Goal: Information Seeking & Learning: Learn about a topic

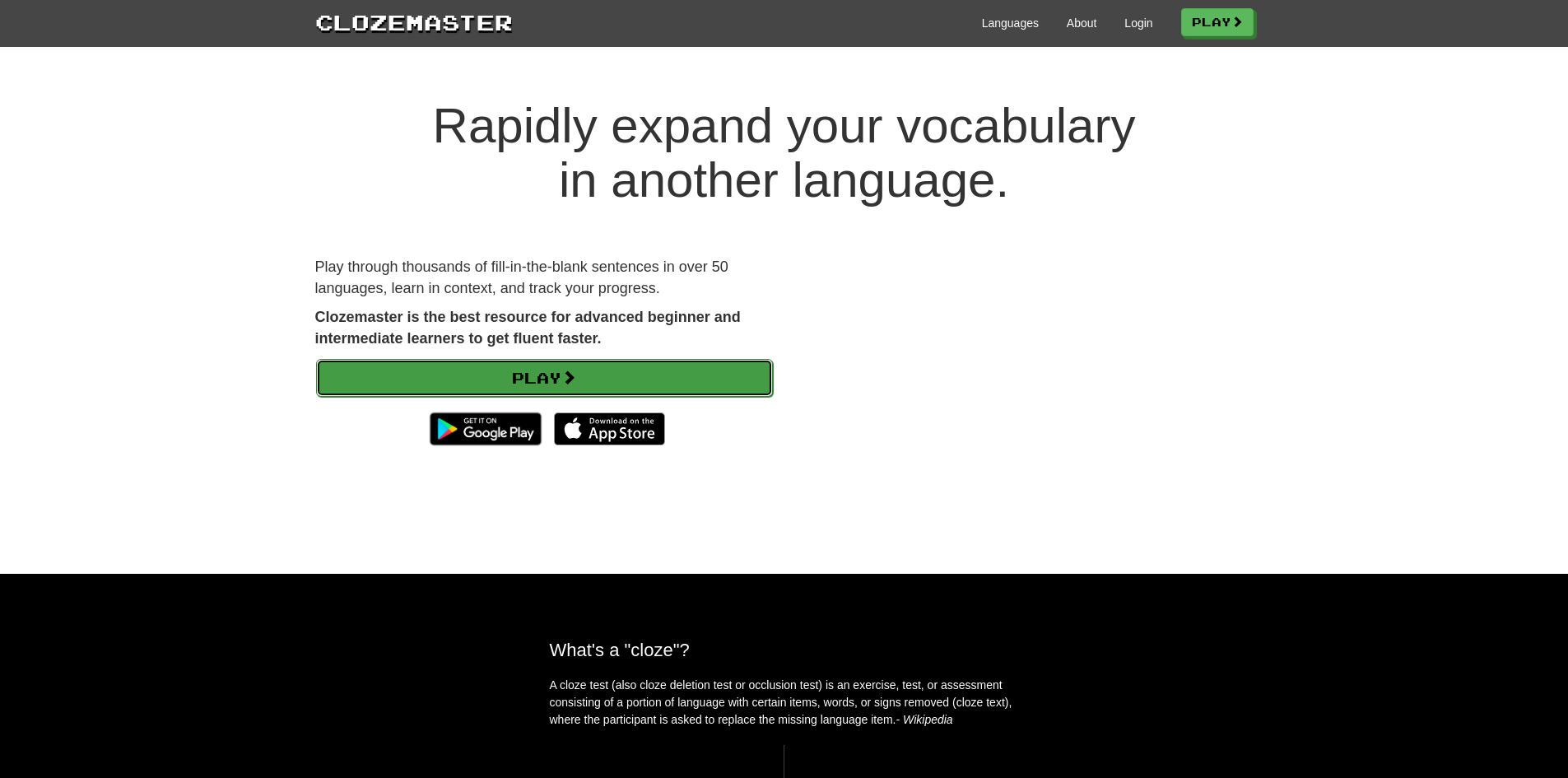
click at [589, 373] on link "Play" at bounding box center [544, 378] width 457 height 38
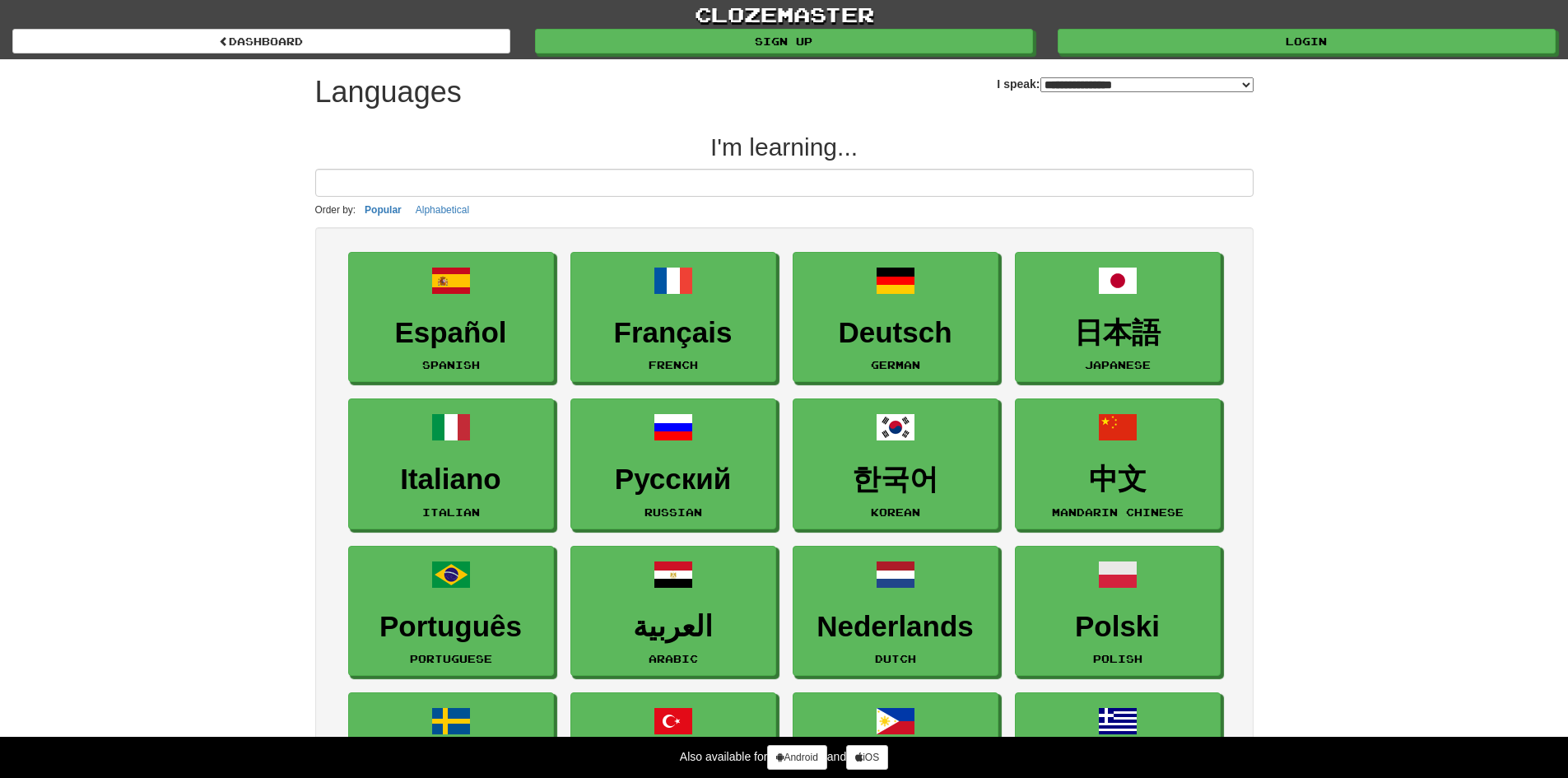
select select "*******"
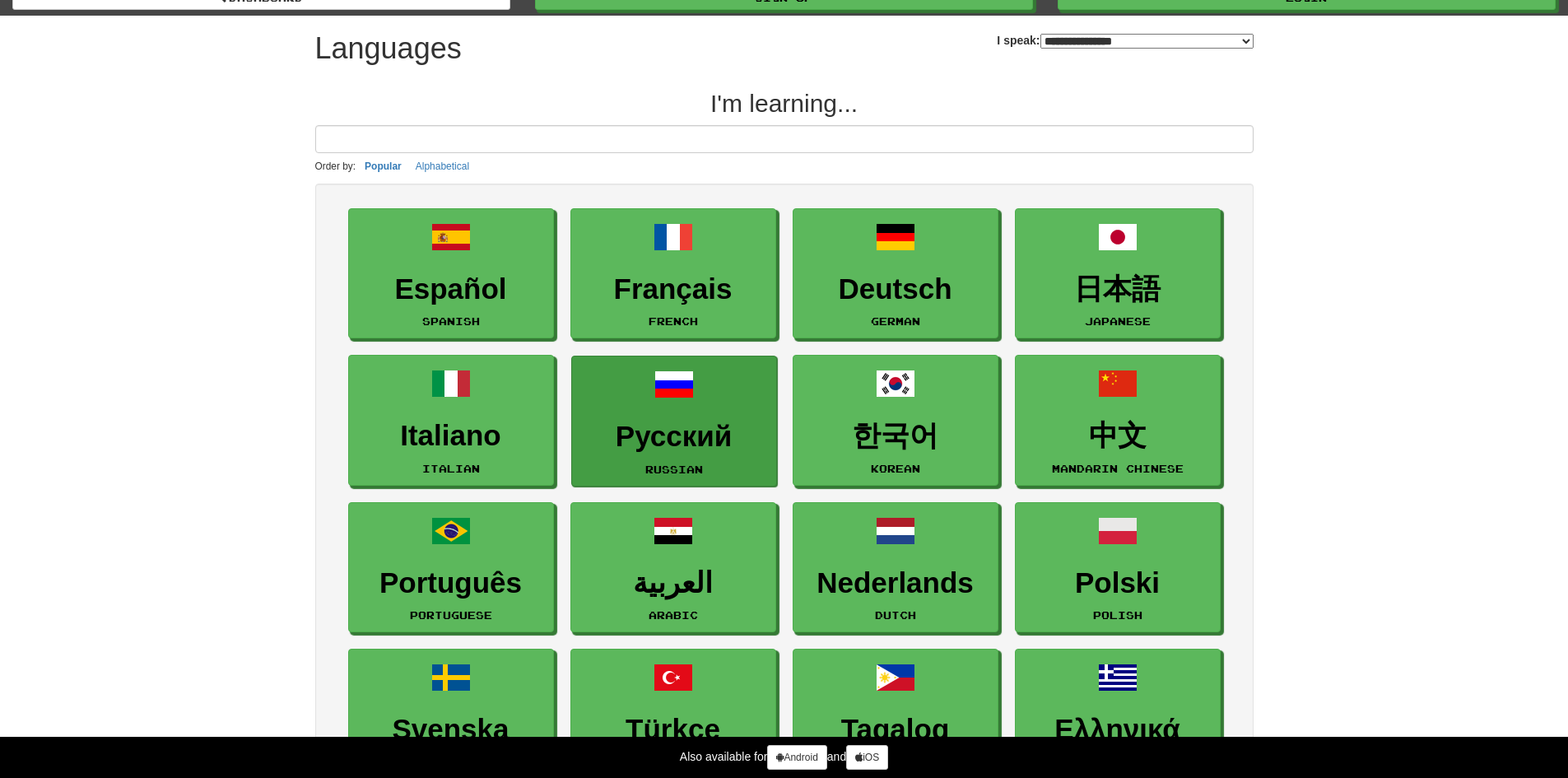
scroll to position [43, 0]
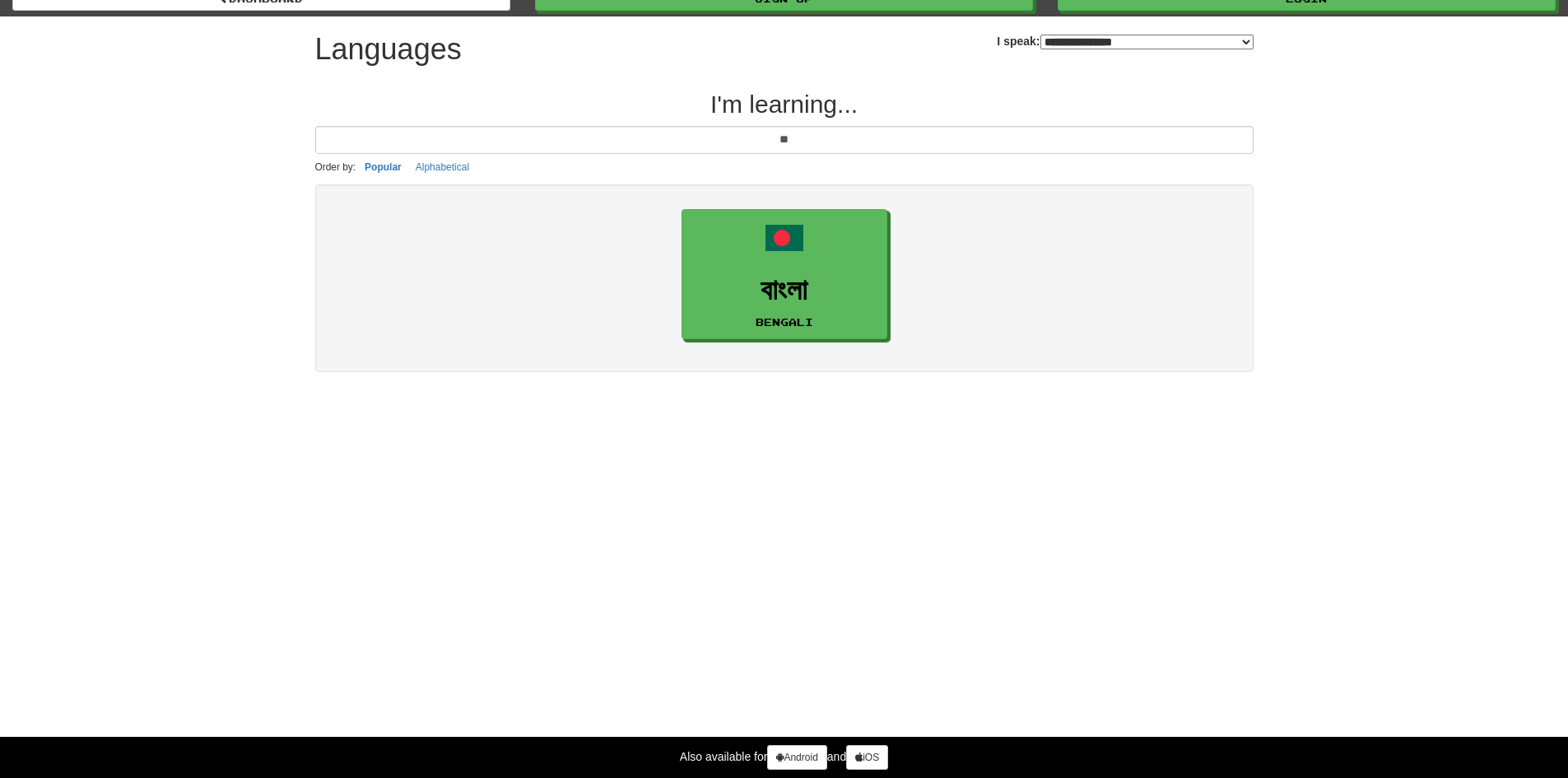
type input "*"
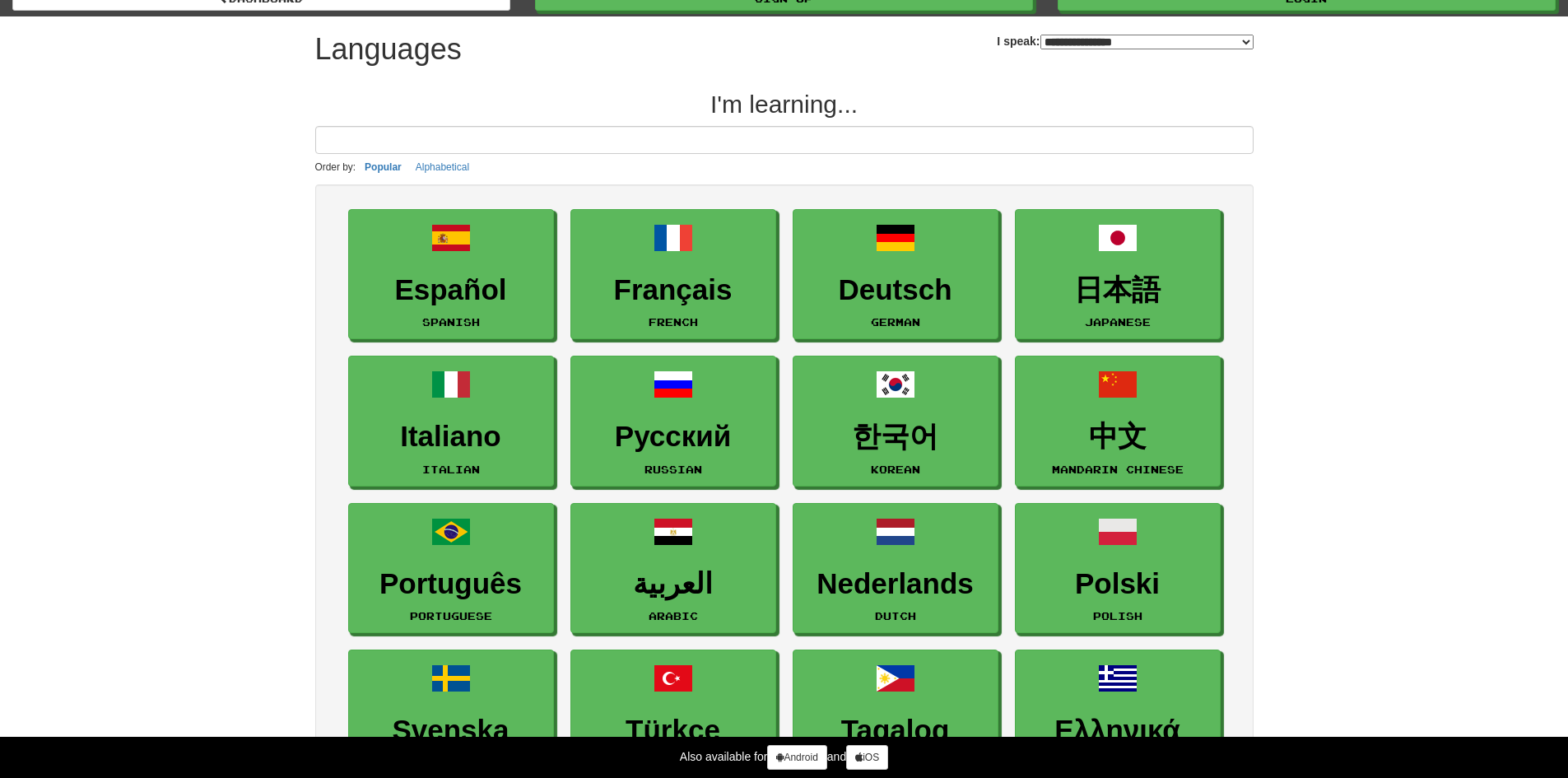
click at [1040, 42] on select "**********" at bounding box center [1146, 42] width 213 height 15
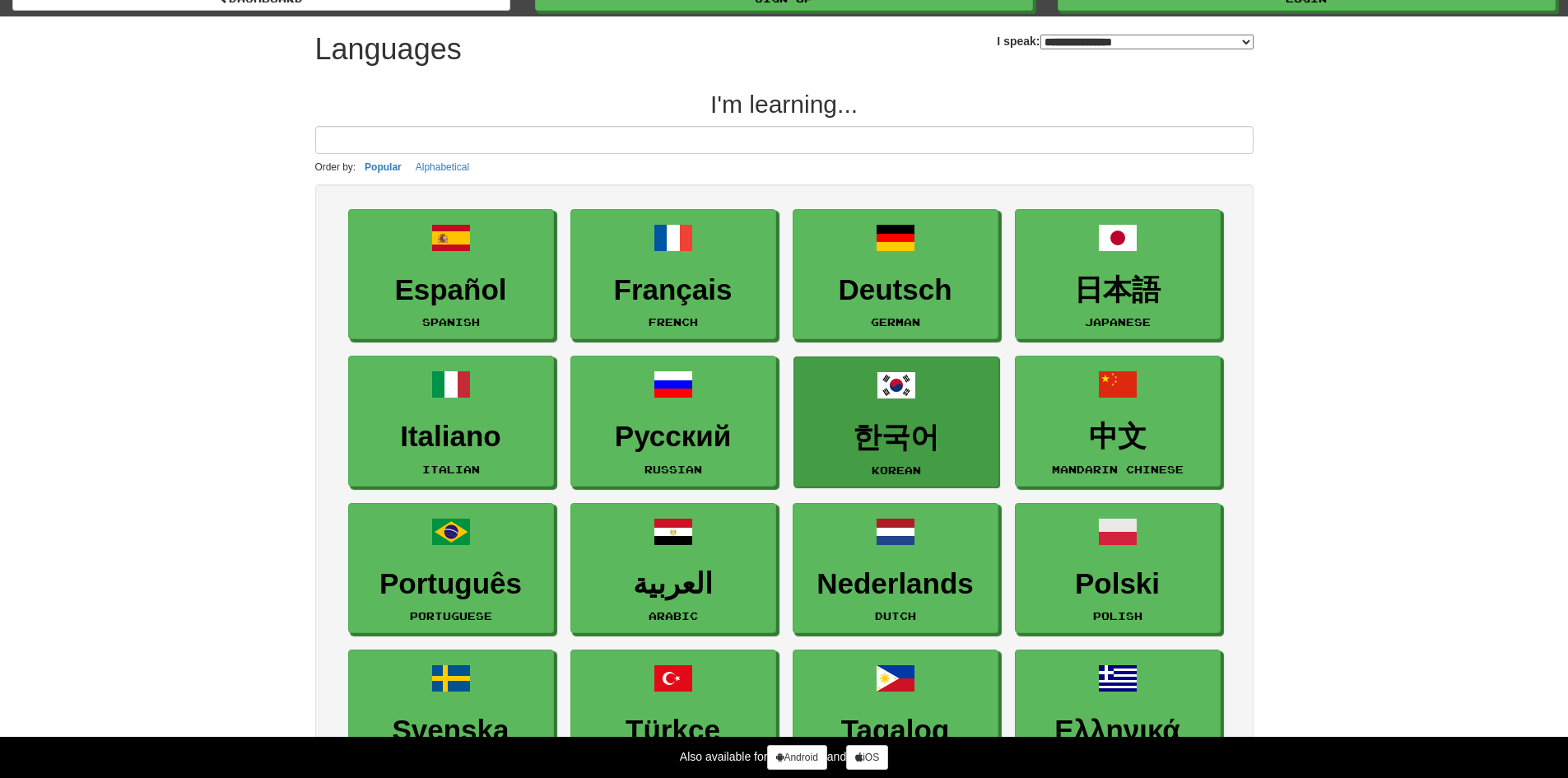
select select "******"
click at [1040, 35] on select "**********" at bounding box center [1146, 42] width 213 height 15
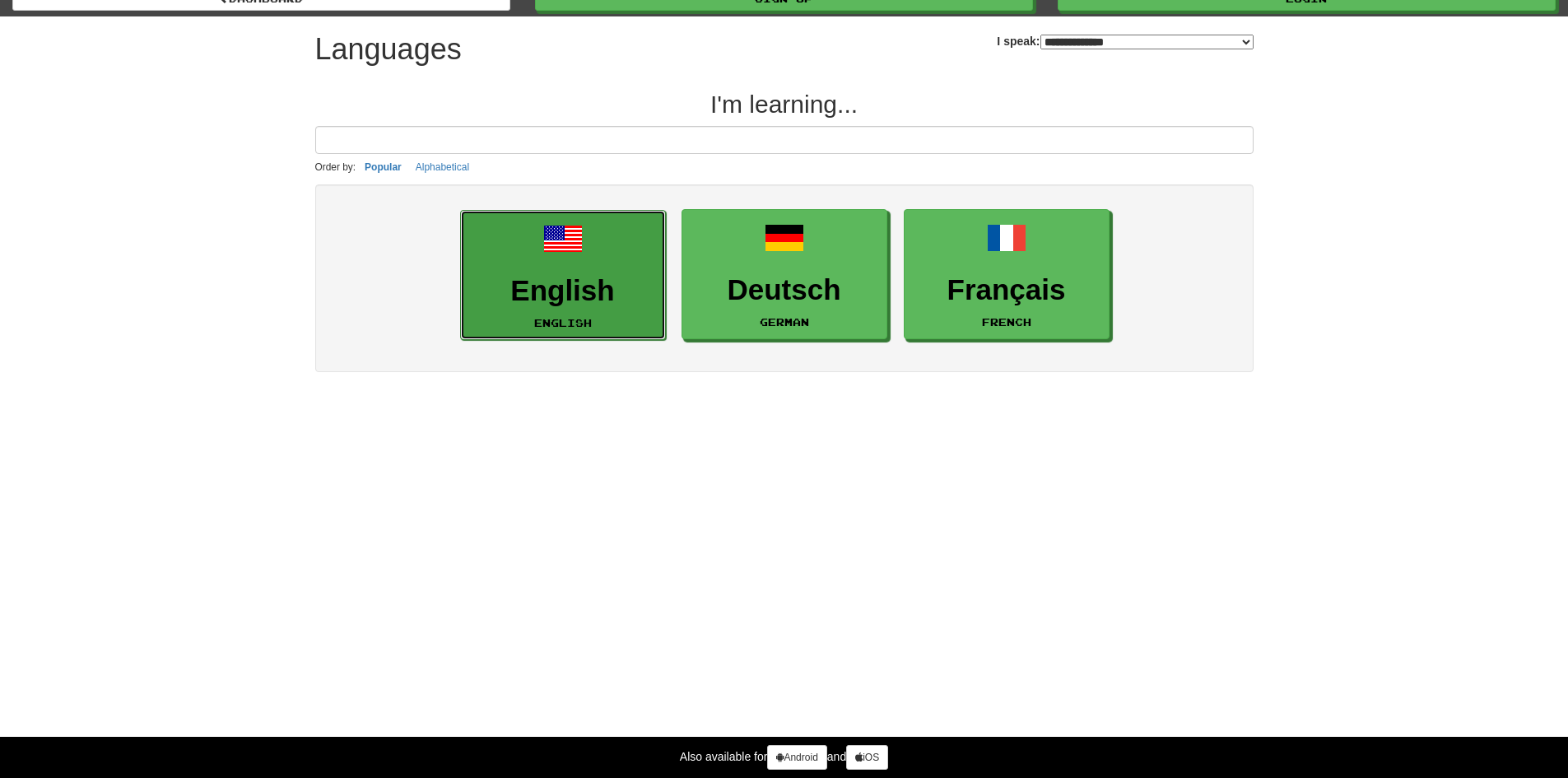
click at [605, 291] on h3 "English" at bounding box center [563, 291] width 188 height 32
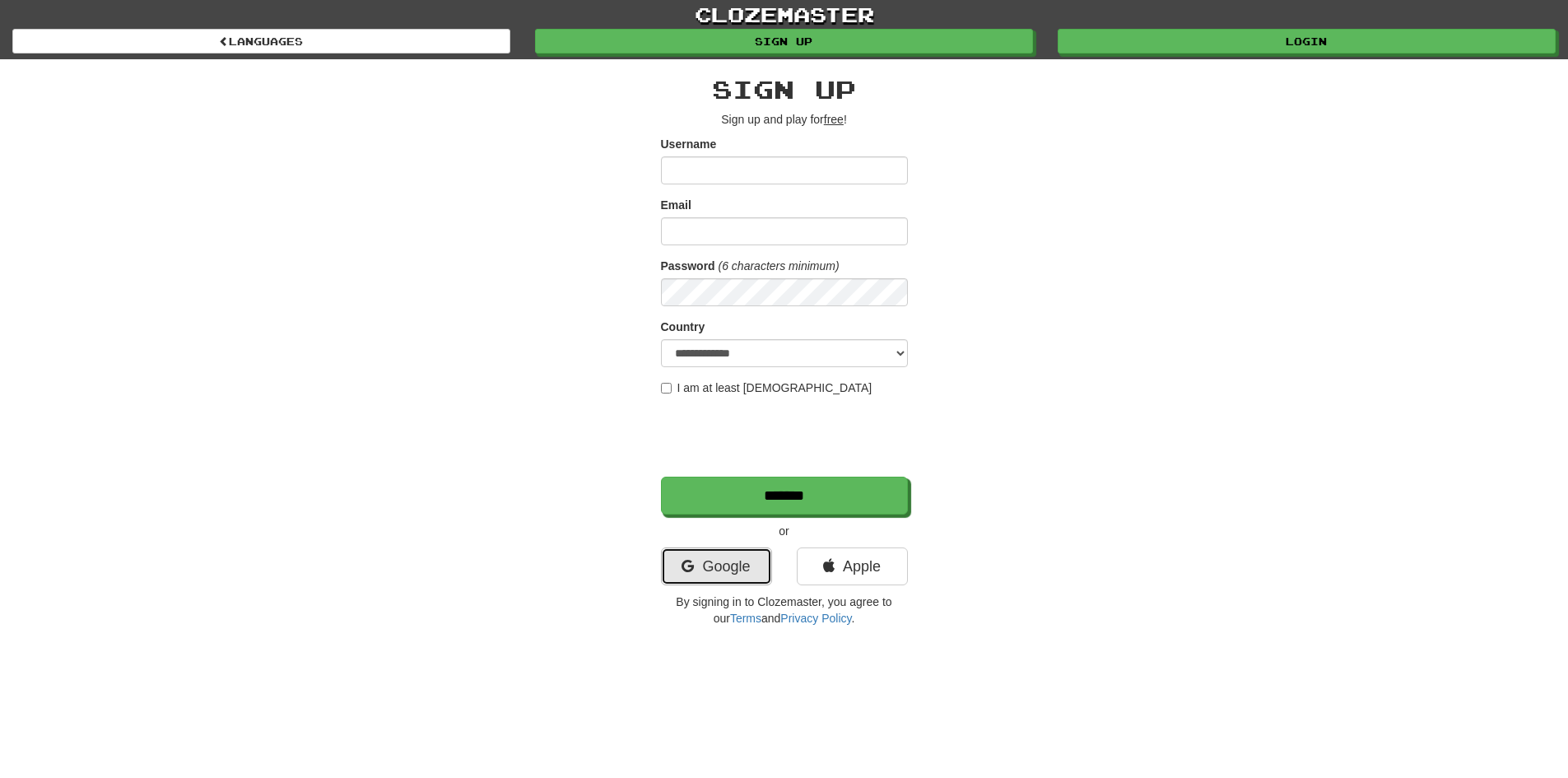
click at [738, 575] on link "Google" at bounding box center [716, 566] width 112 height 38
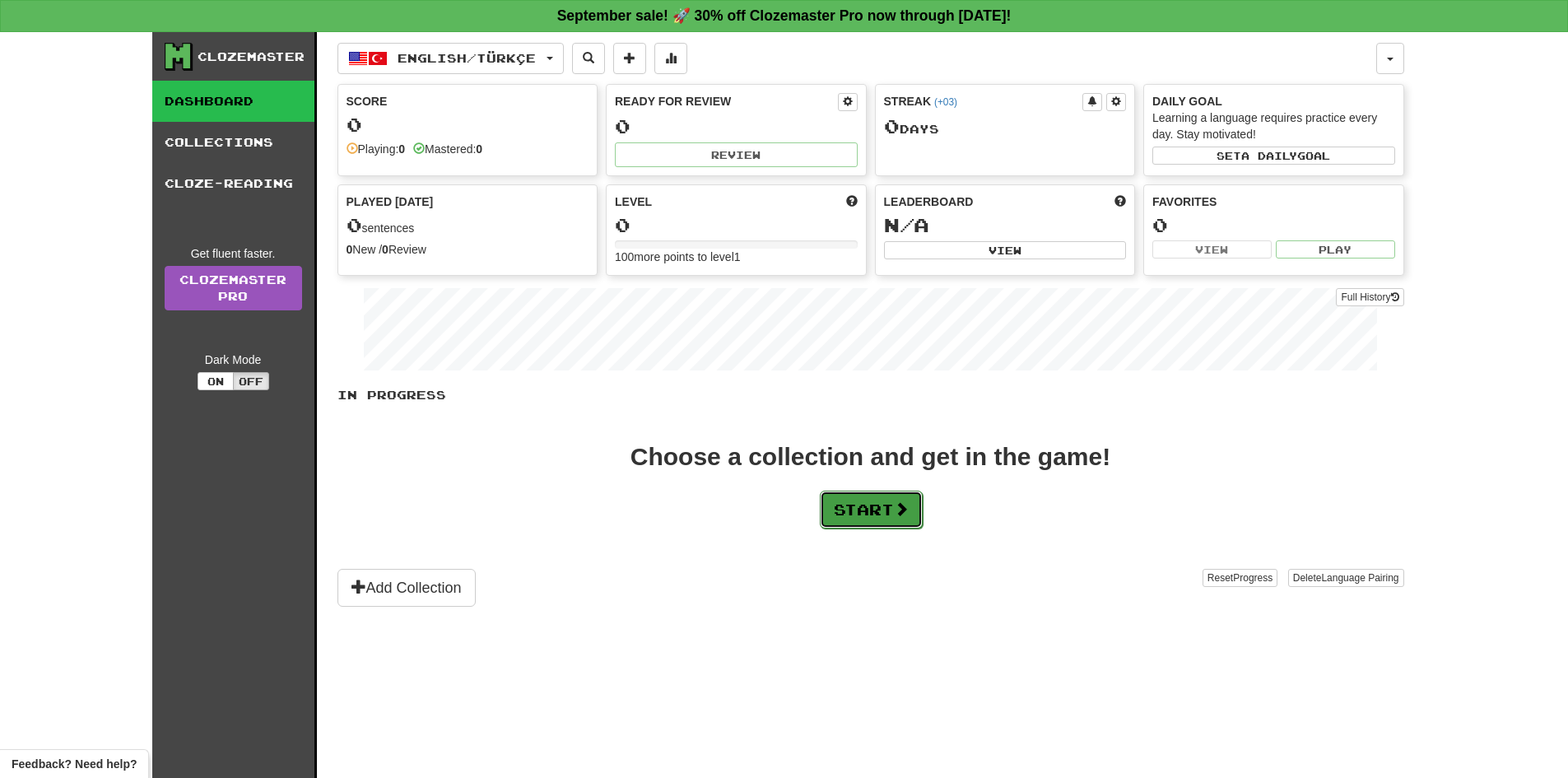
click at [885, 518] on button "Start" at bounding box center [871, 509] width 103 height 38
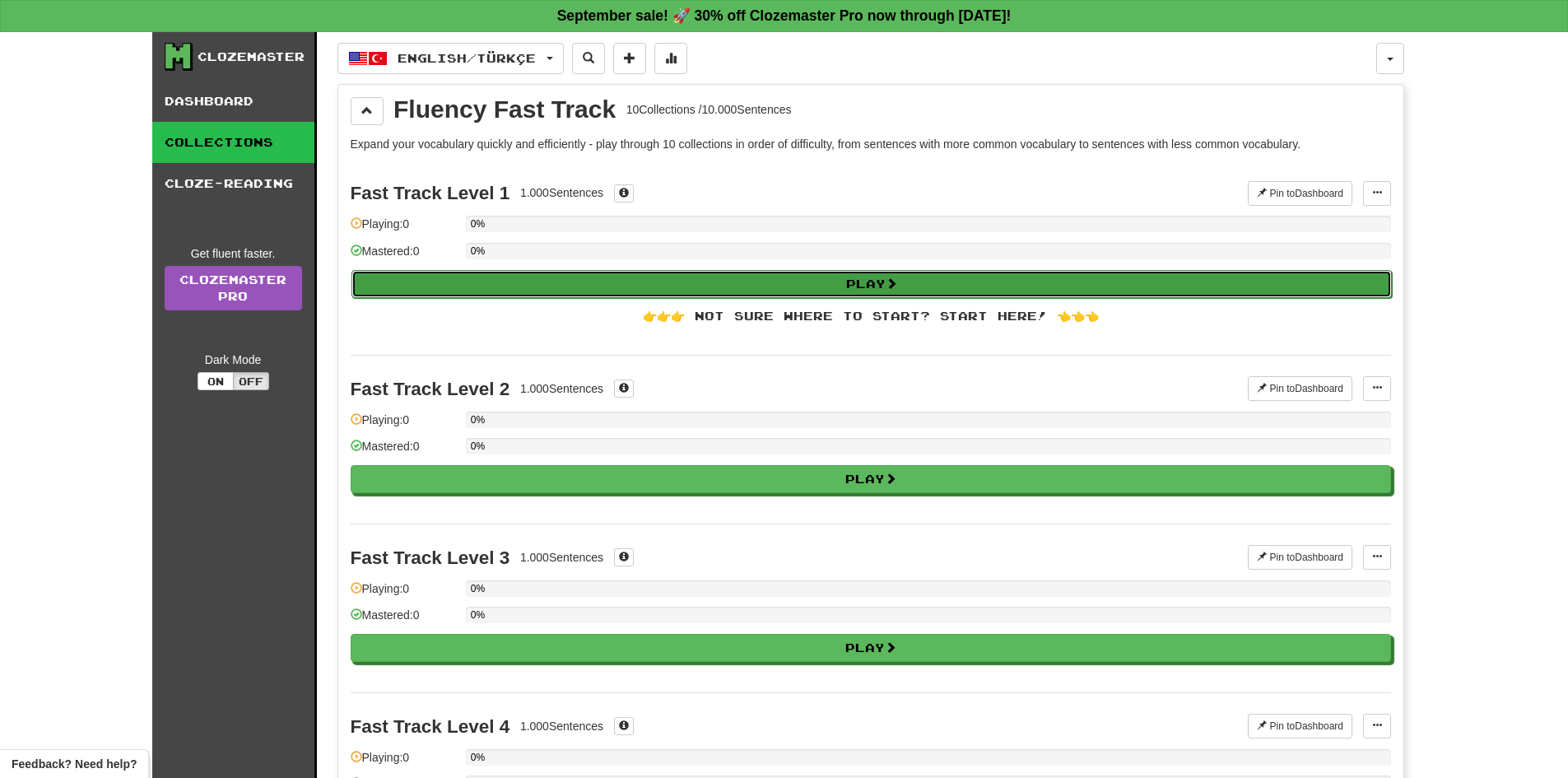
click at [857, 289] on button "Play" at bounding box center [871, 284] width 1040 height 28
select select "**"
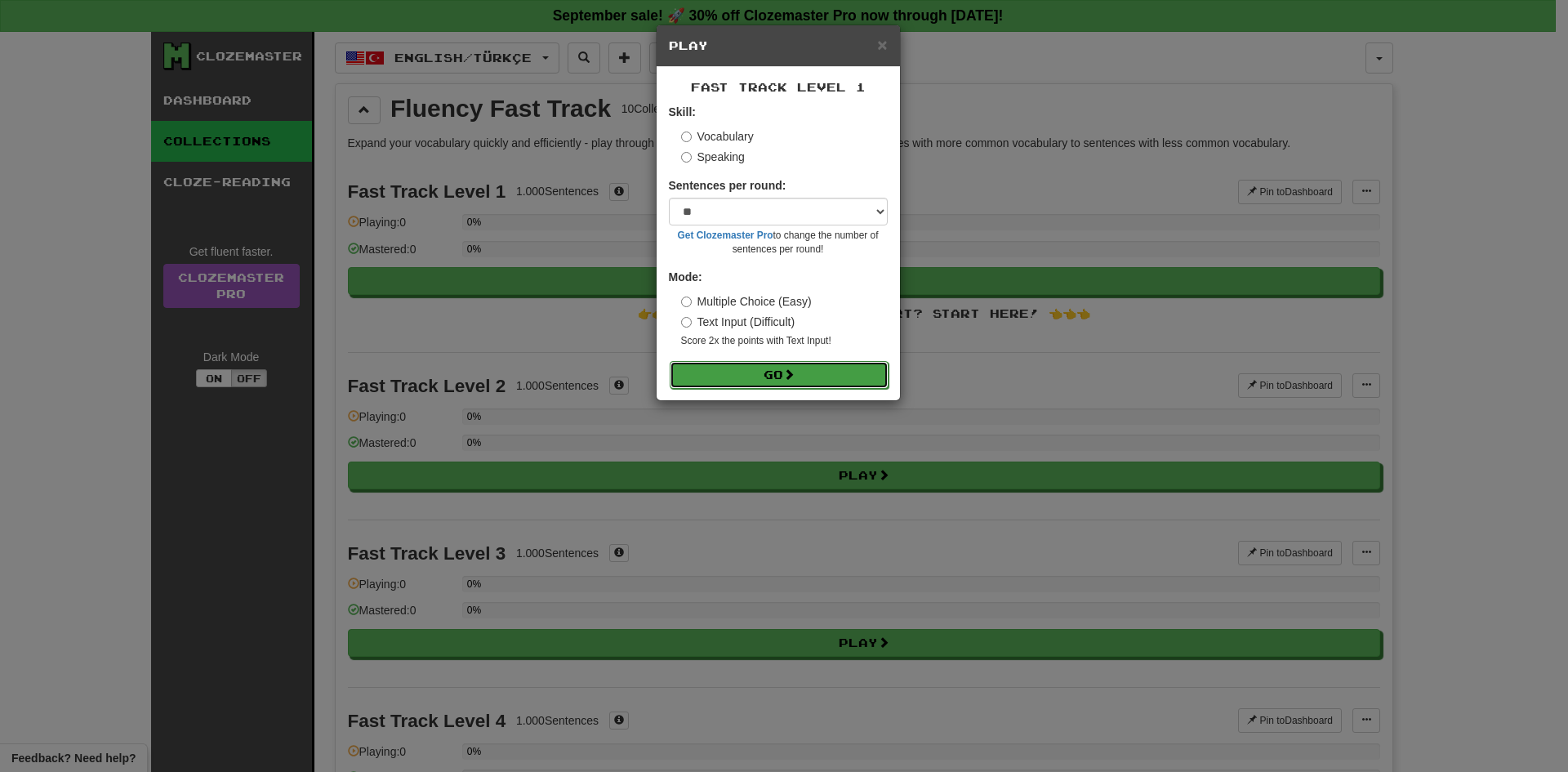
click at [787, 373] on span at bounding box center [789, 374] width 12 height 12
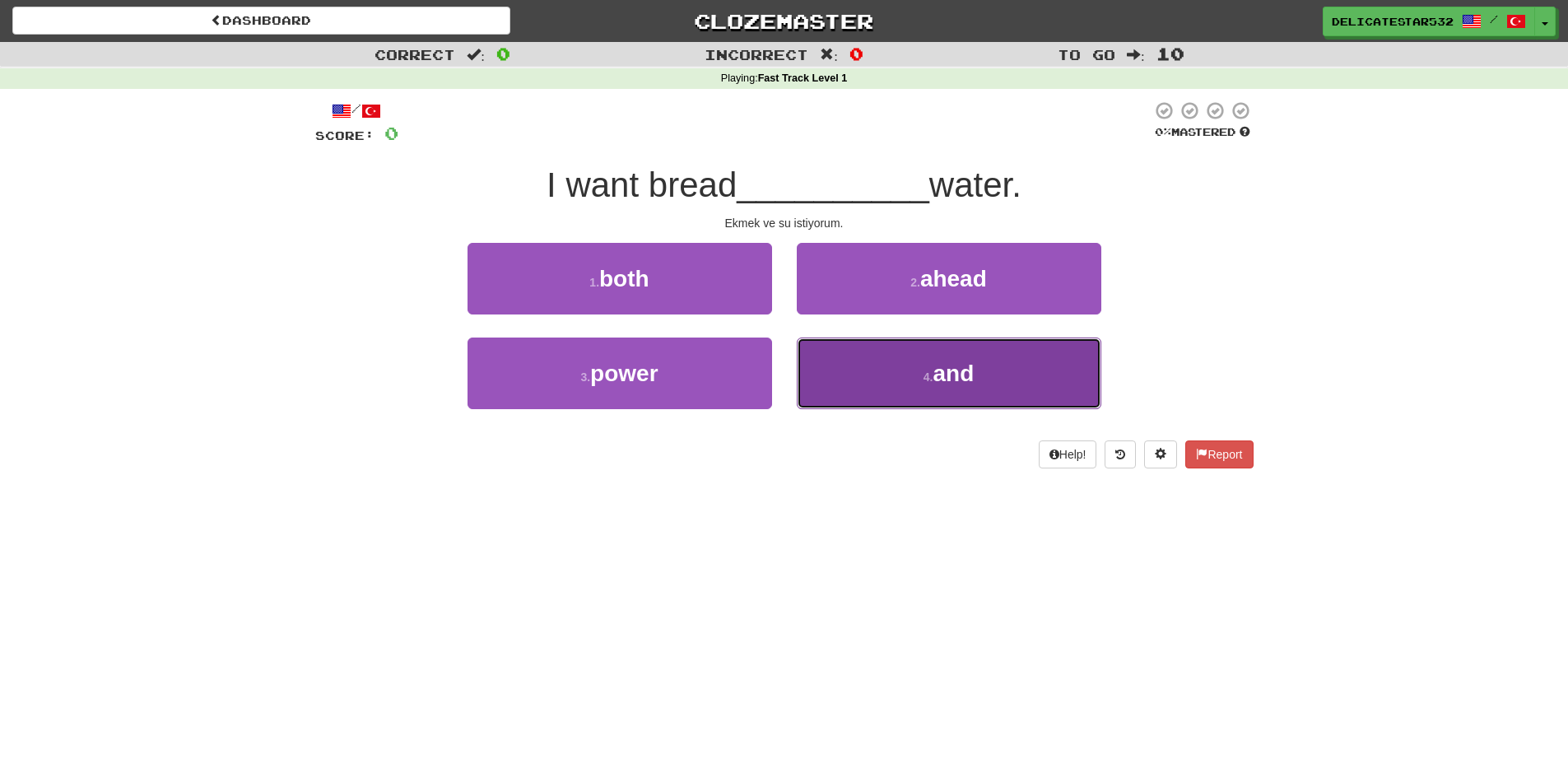
click at [901, 365] on button "4 . and" at bounding box center [949, 373] width 304 height 72
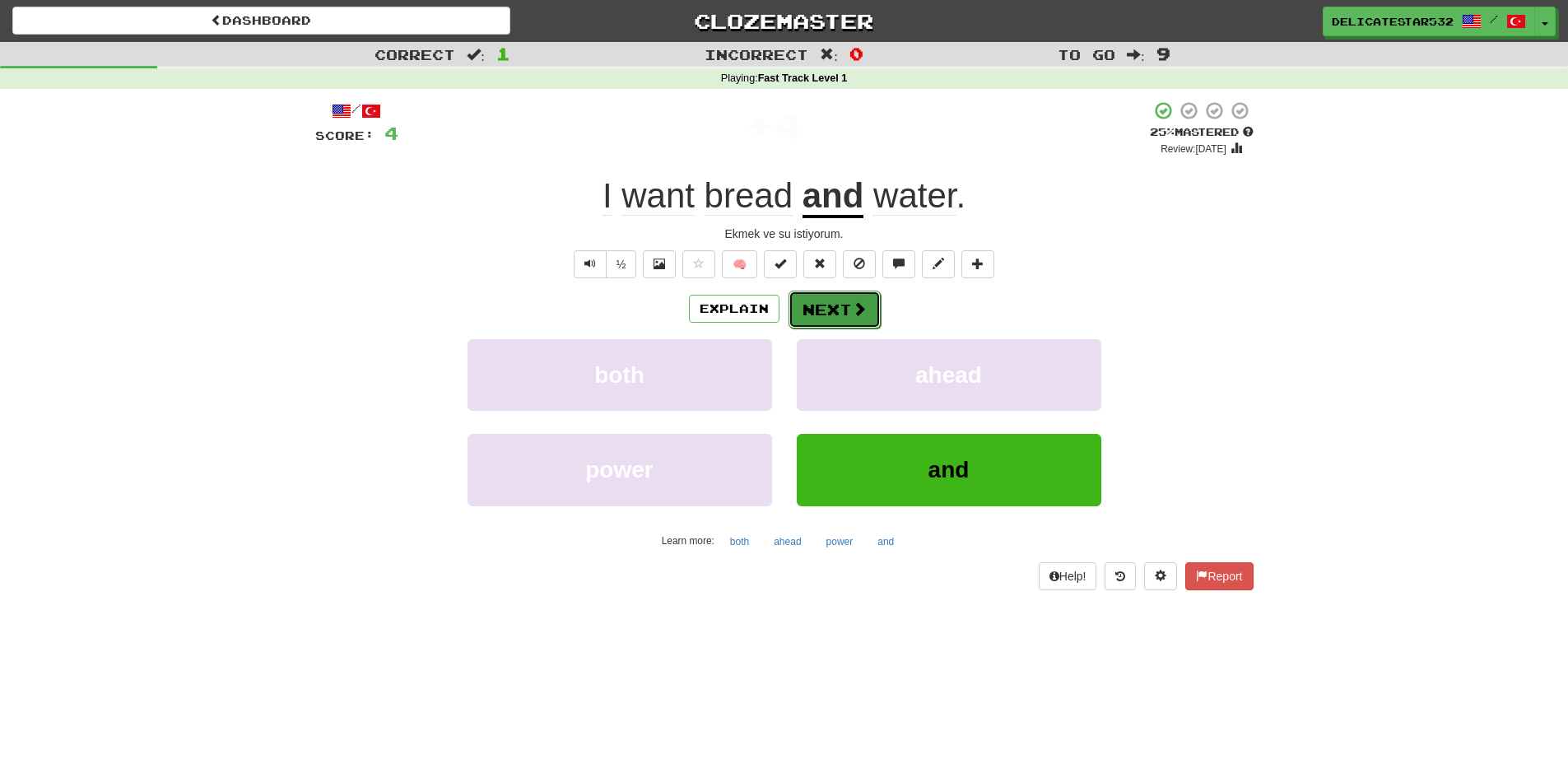
click at [830, 309] on button "Next" at bounding box center [834, 309] width 92 height 38
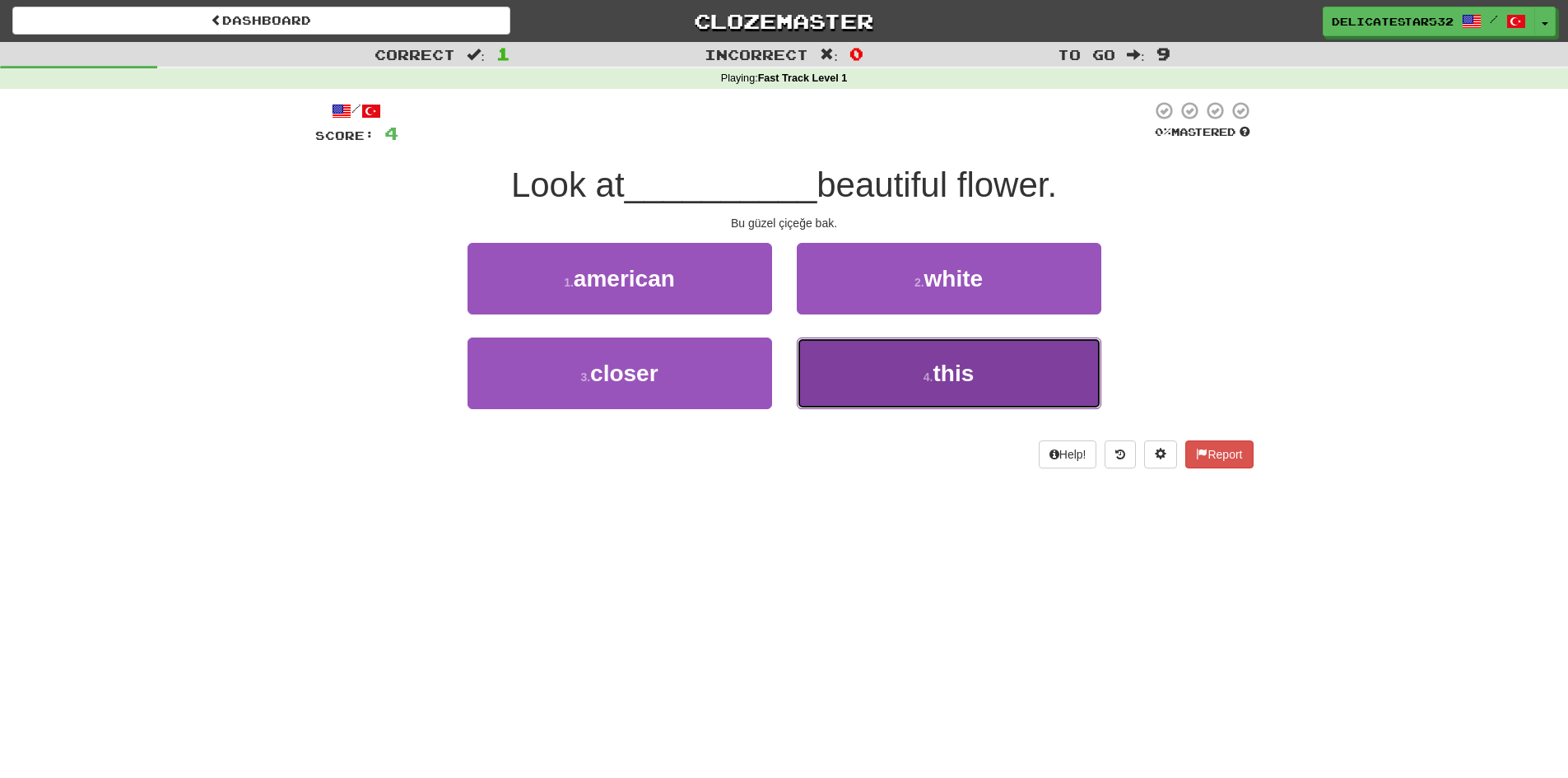
click at [892, 358] on button "4 . this" at bounding box center [949, 373] width 304 height 72
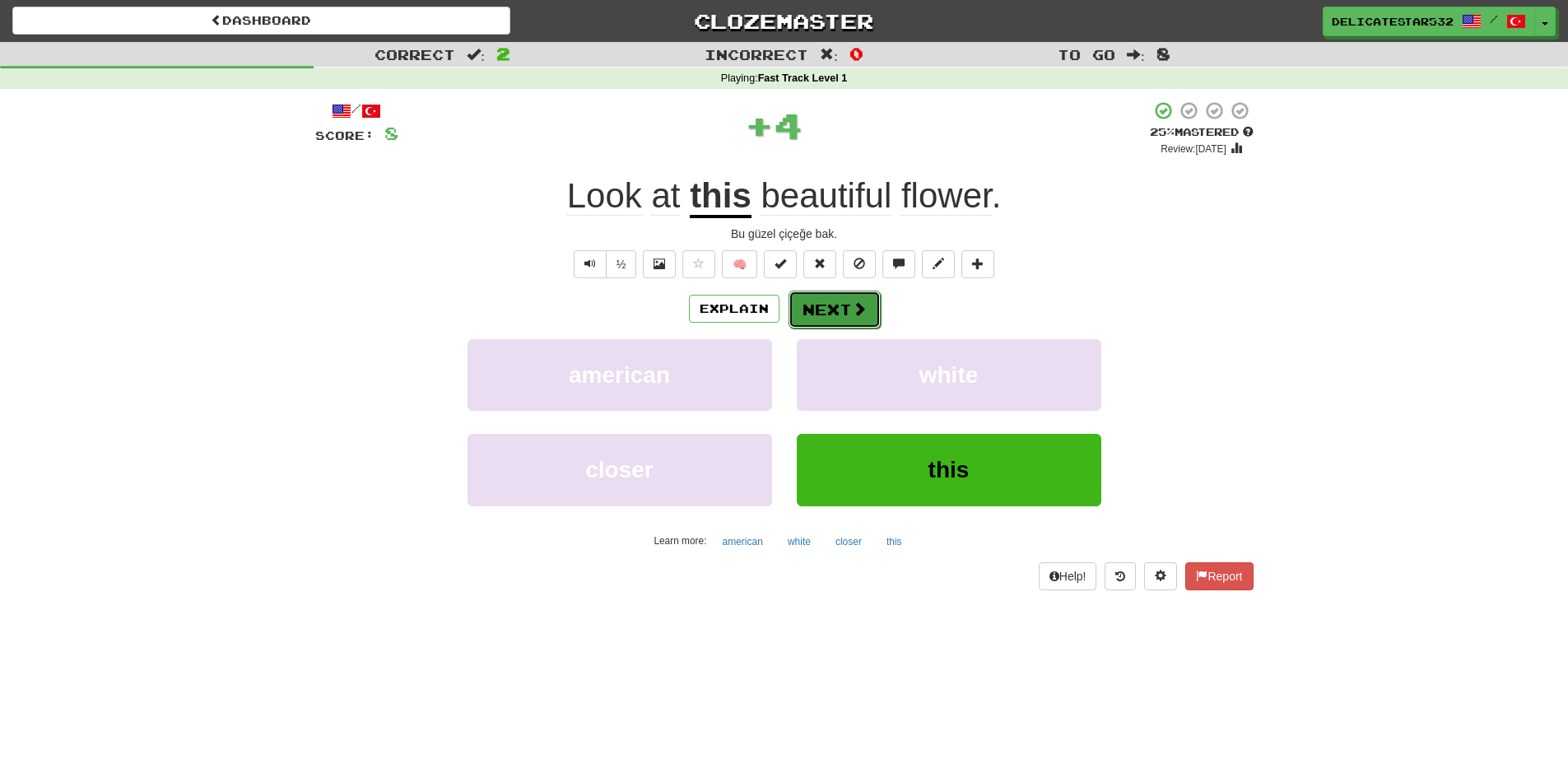
click at [852, 304] on span at bounding box center [859, 309] width 15 height 15
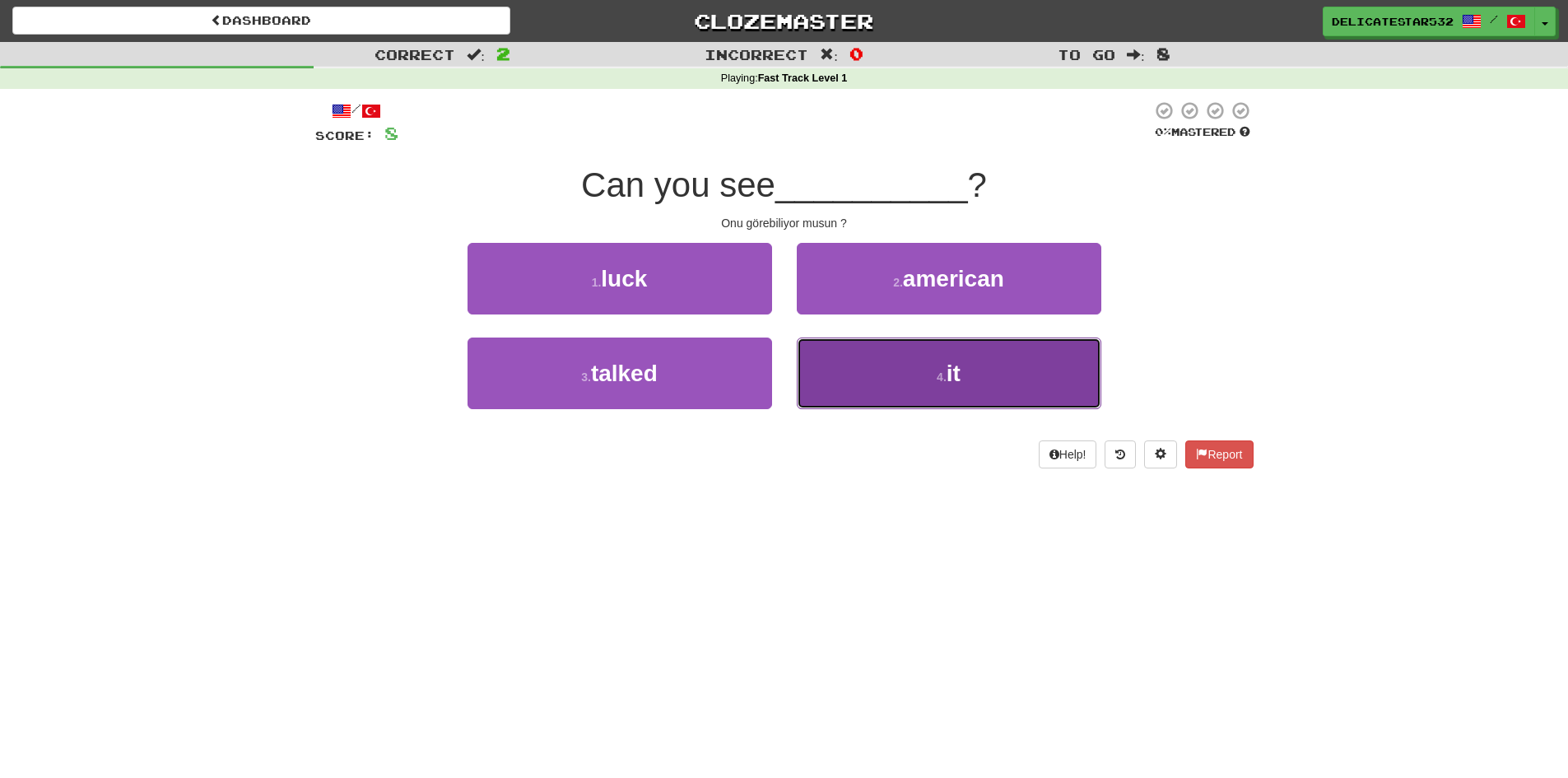
click at [879, 398] on button "4 . it" at bounding box center [949, 373] width 304 height 72
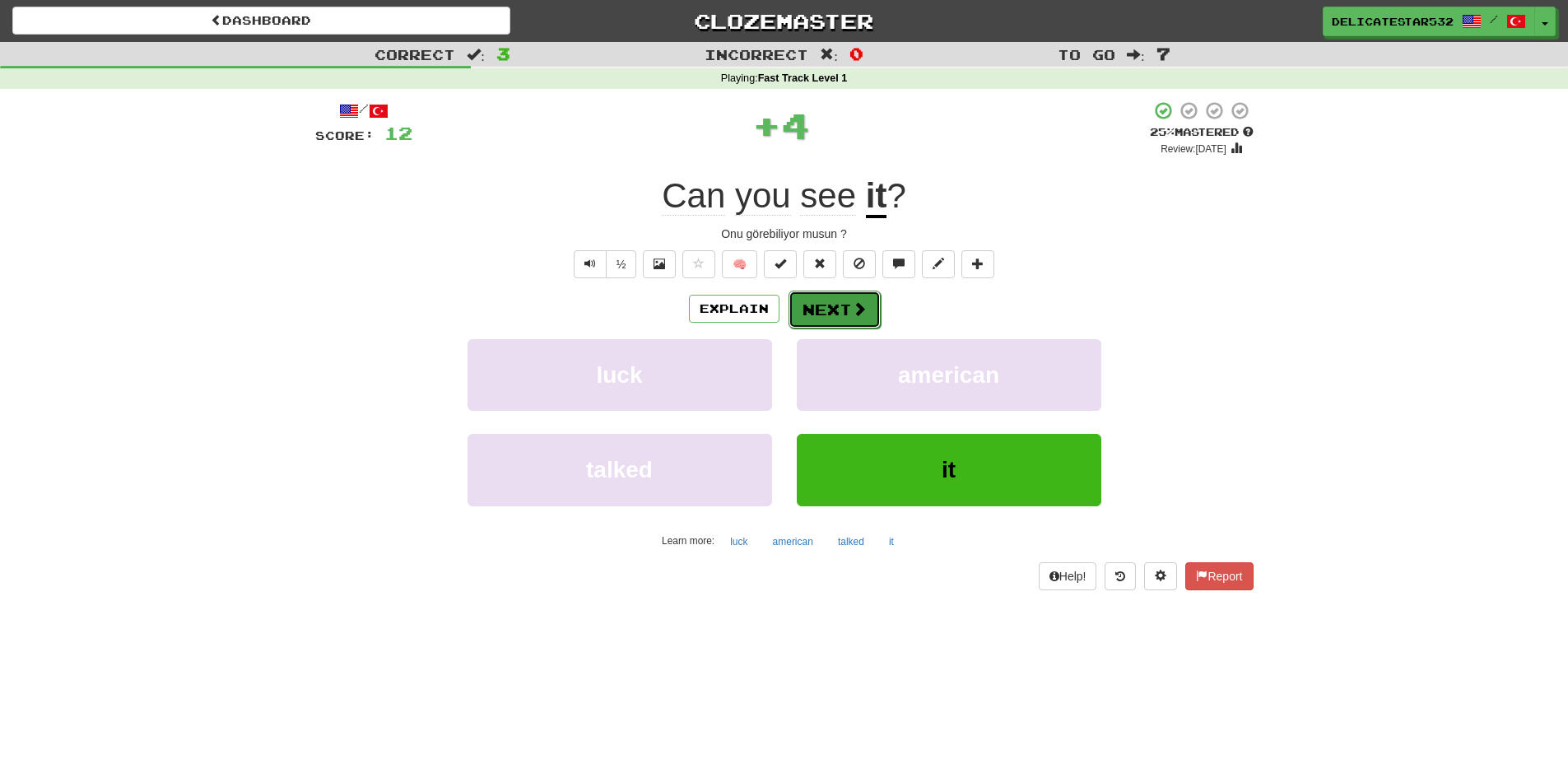
click at [836, 311] on button "Next" at bounding box center [834, 309] width 92 height 38
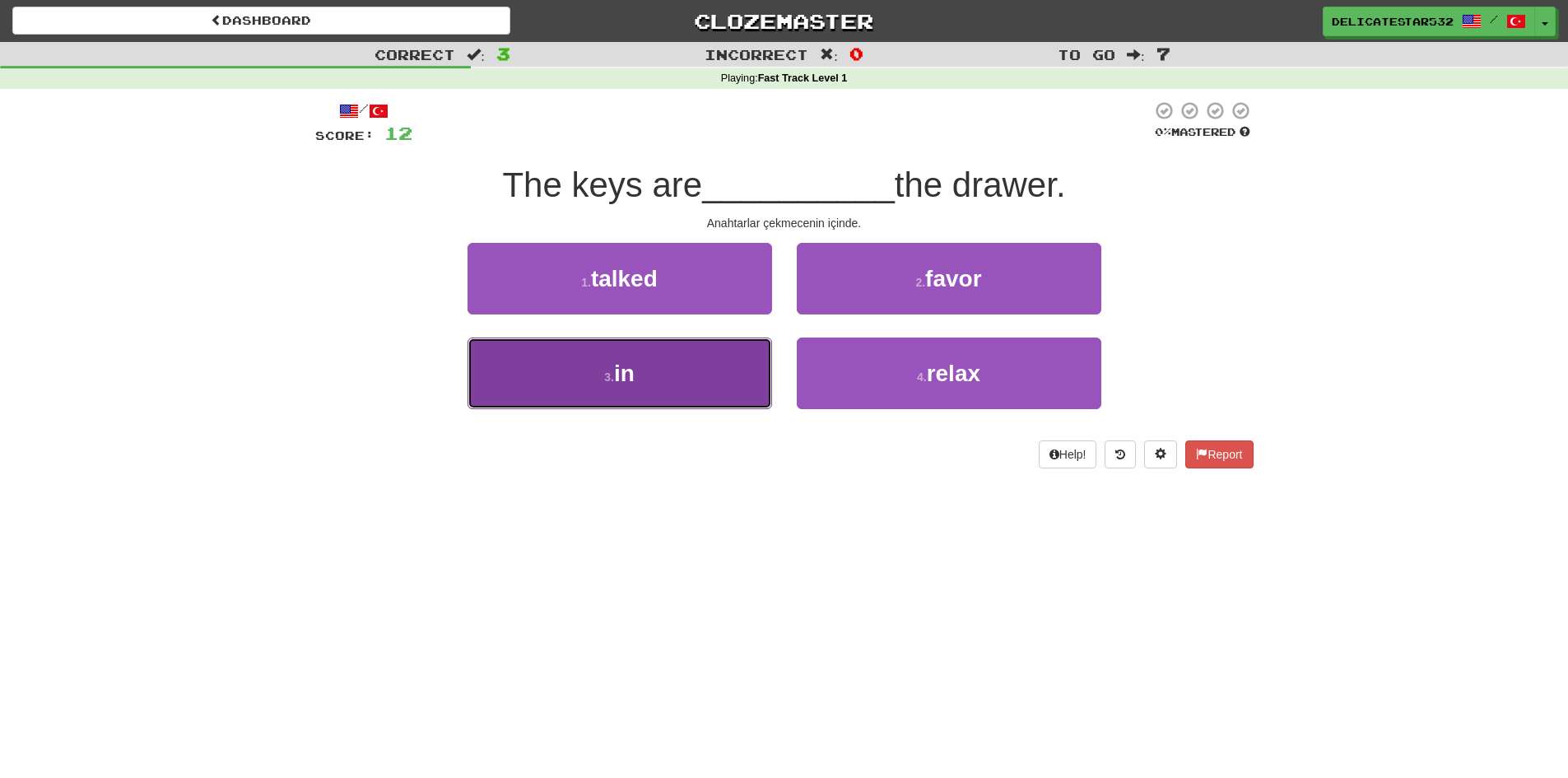
click at [674, 365] on button "3 . in" at bounding box center [619, 373] width 304 height 72
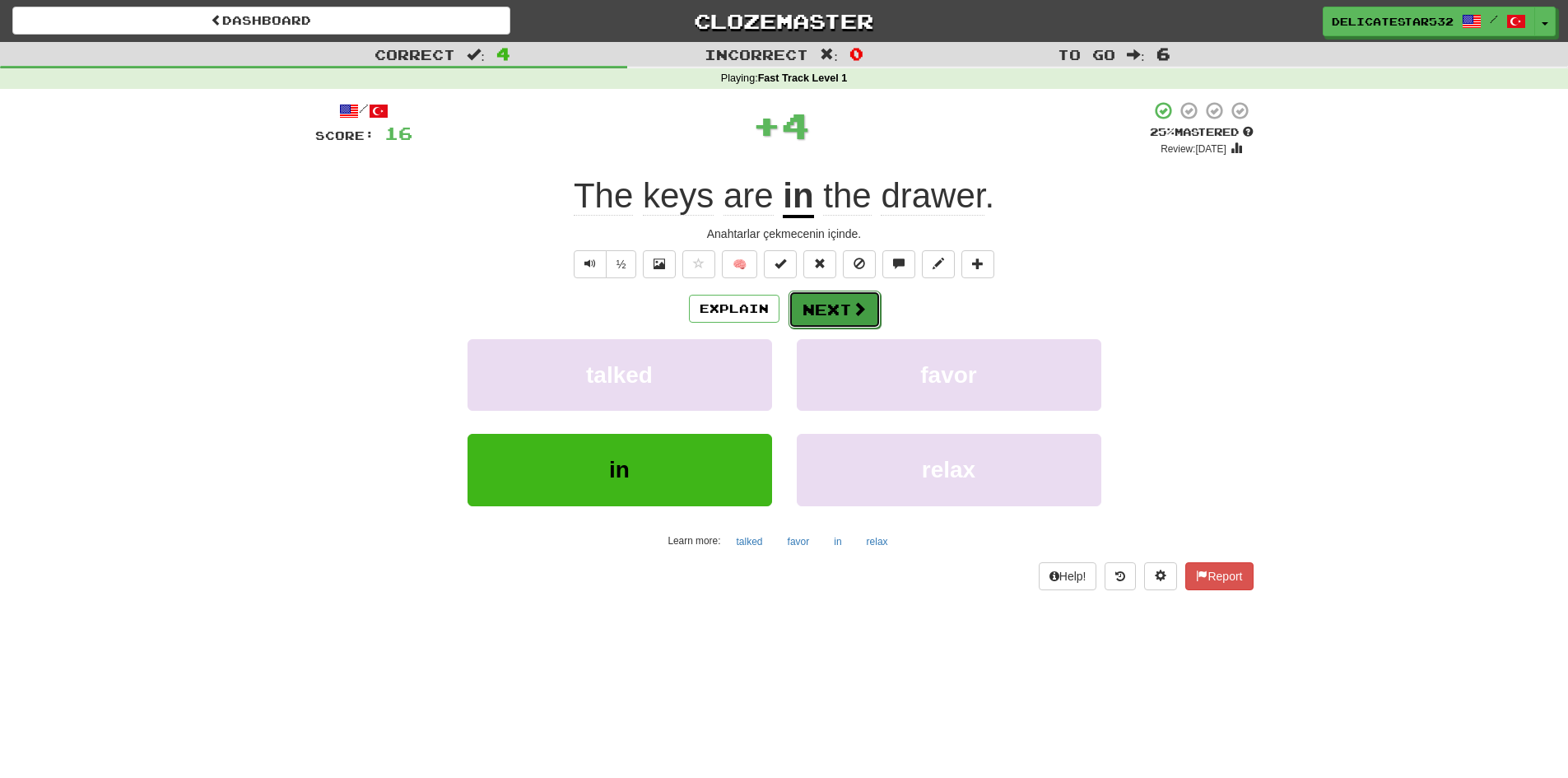
click at [814, 308] on button "Next" at bounding box center [834, 309] width 92 height 38
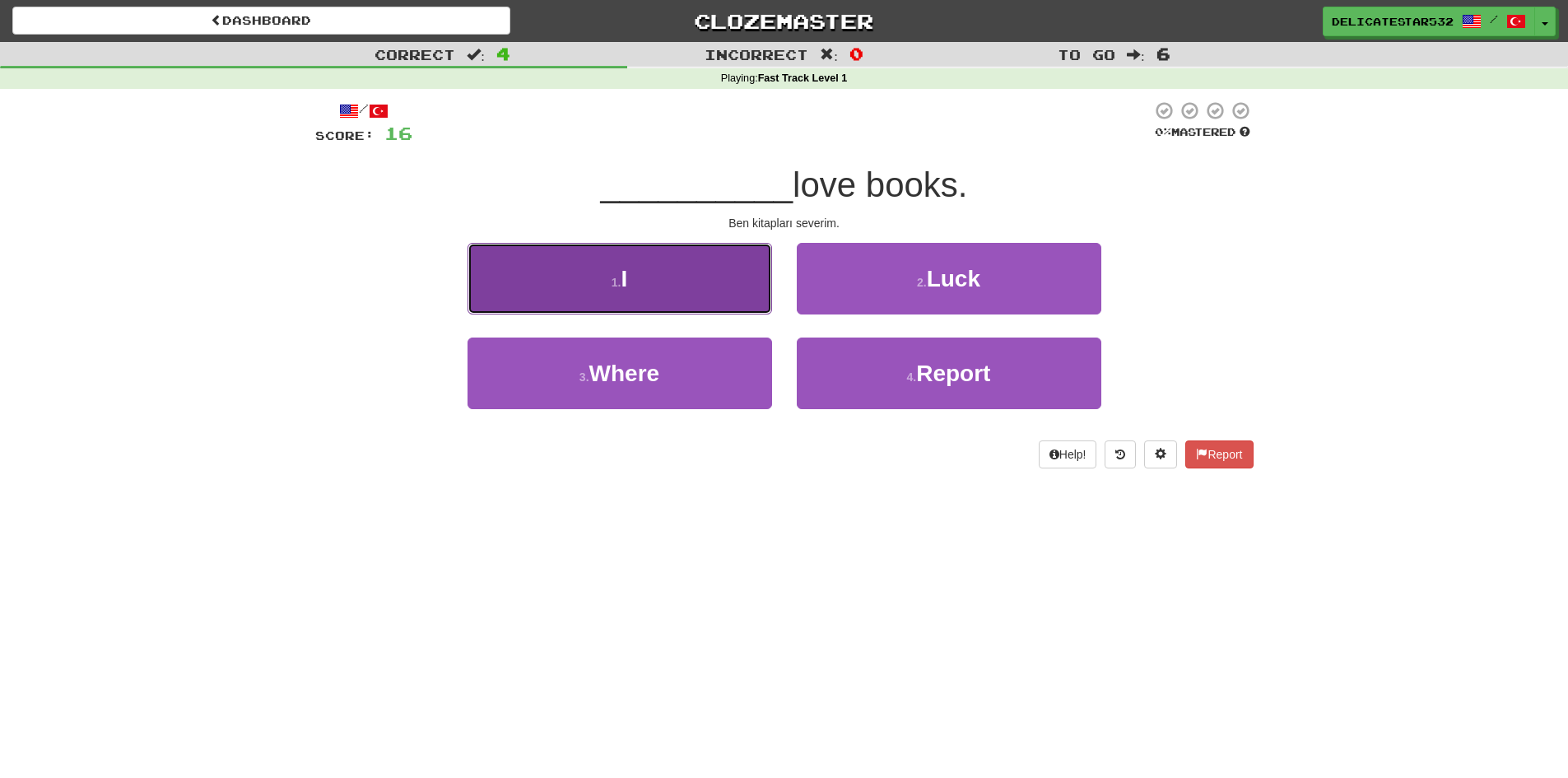
click at [736, 245] on button "1 . I" at bounding box center [619, 278] width 304 height 72
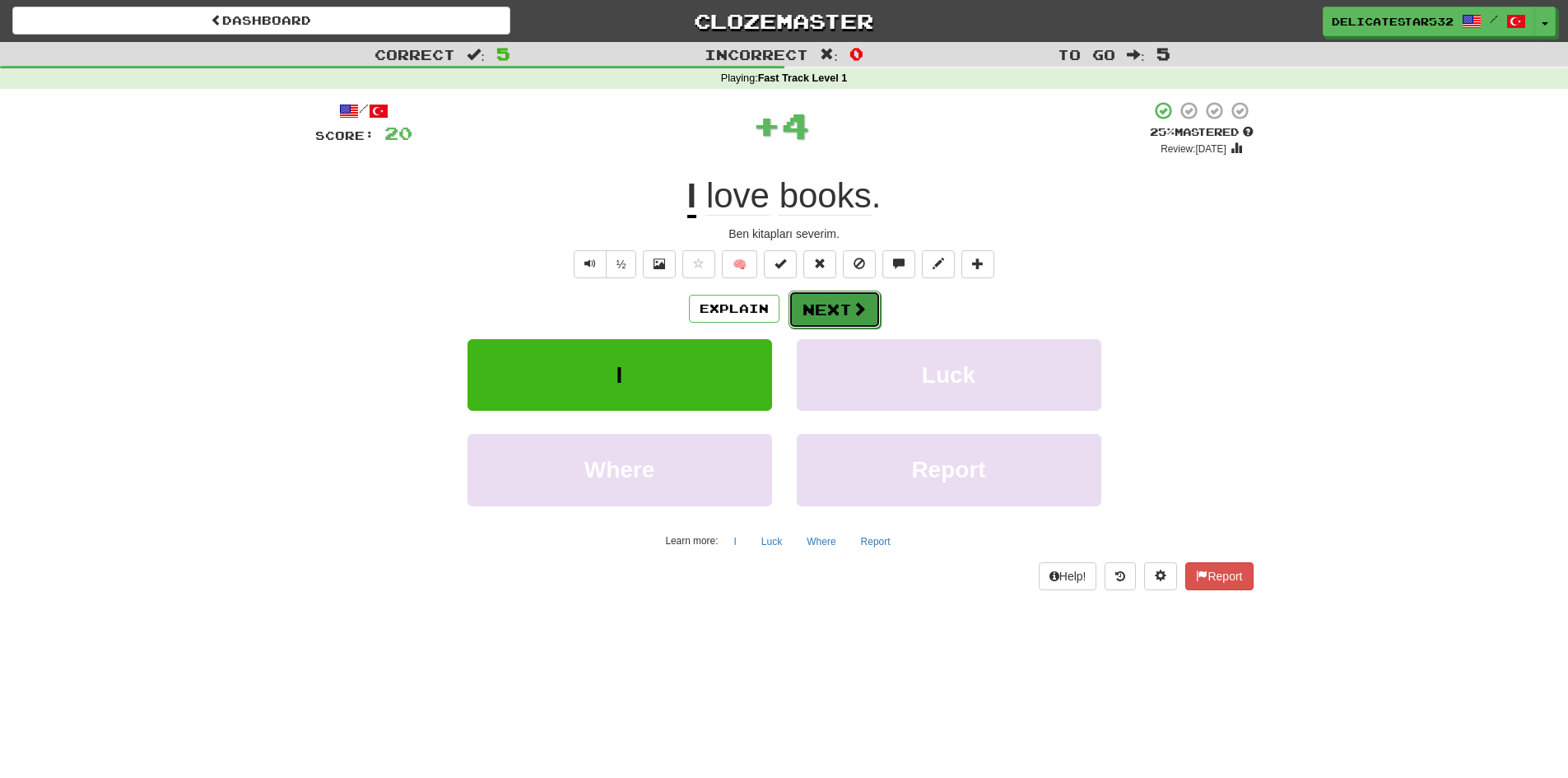
click at [830, 306] on button "Next" at bounding box center [834, 309] width 92 height 38
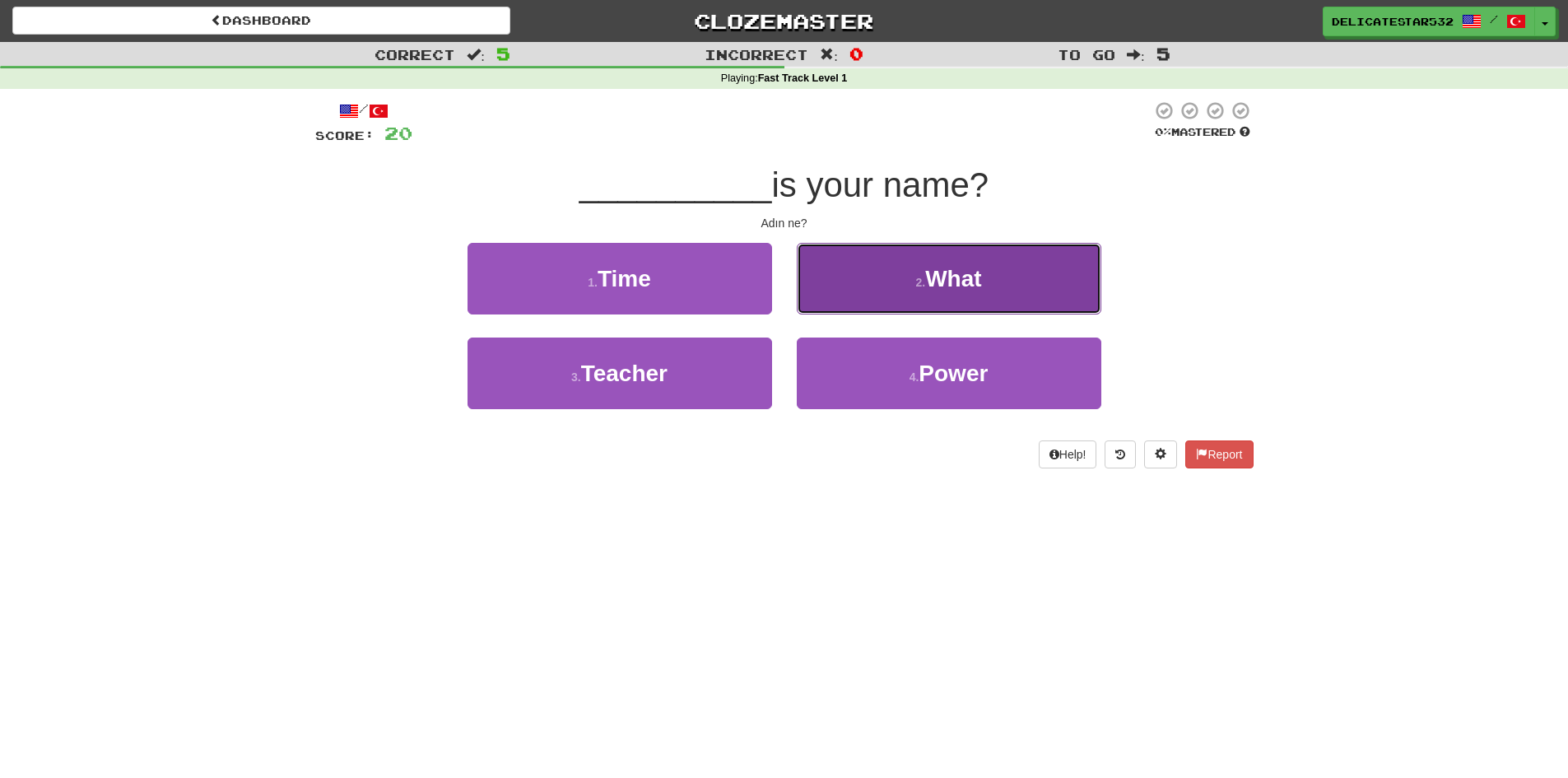
click at [924, 283] on small "2 ." at bounding box center [920, 282] width 10 height 14
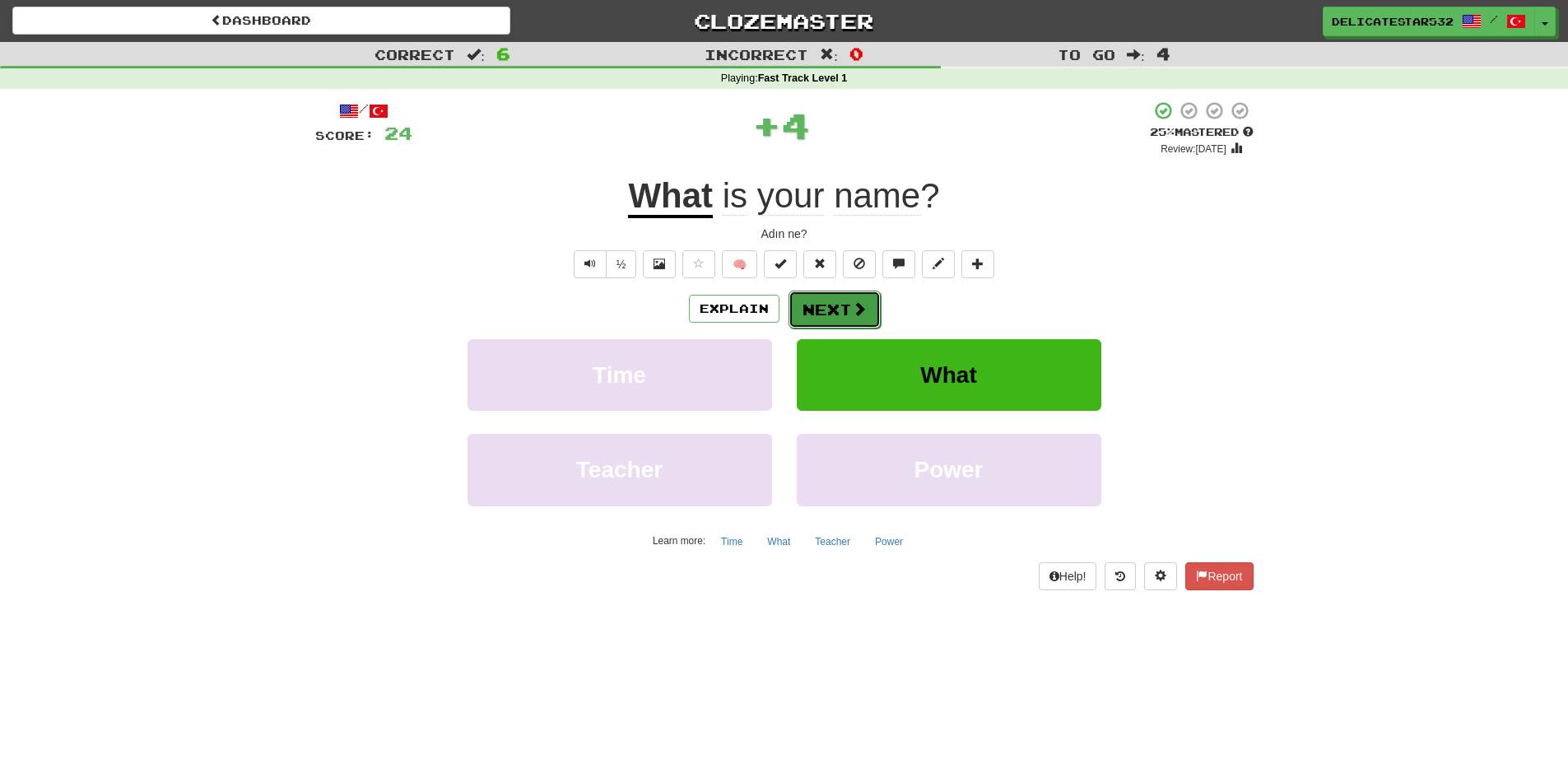
click at [848, 308] on button "Next" at bounding box center [834, 309] width 92 height 38
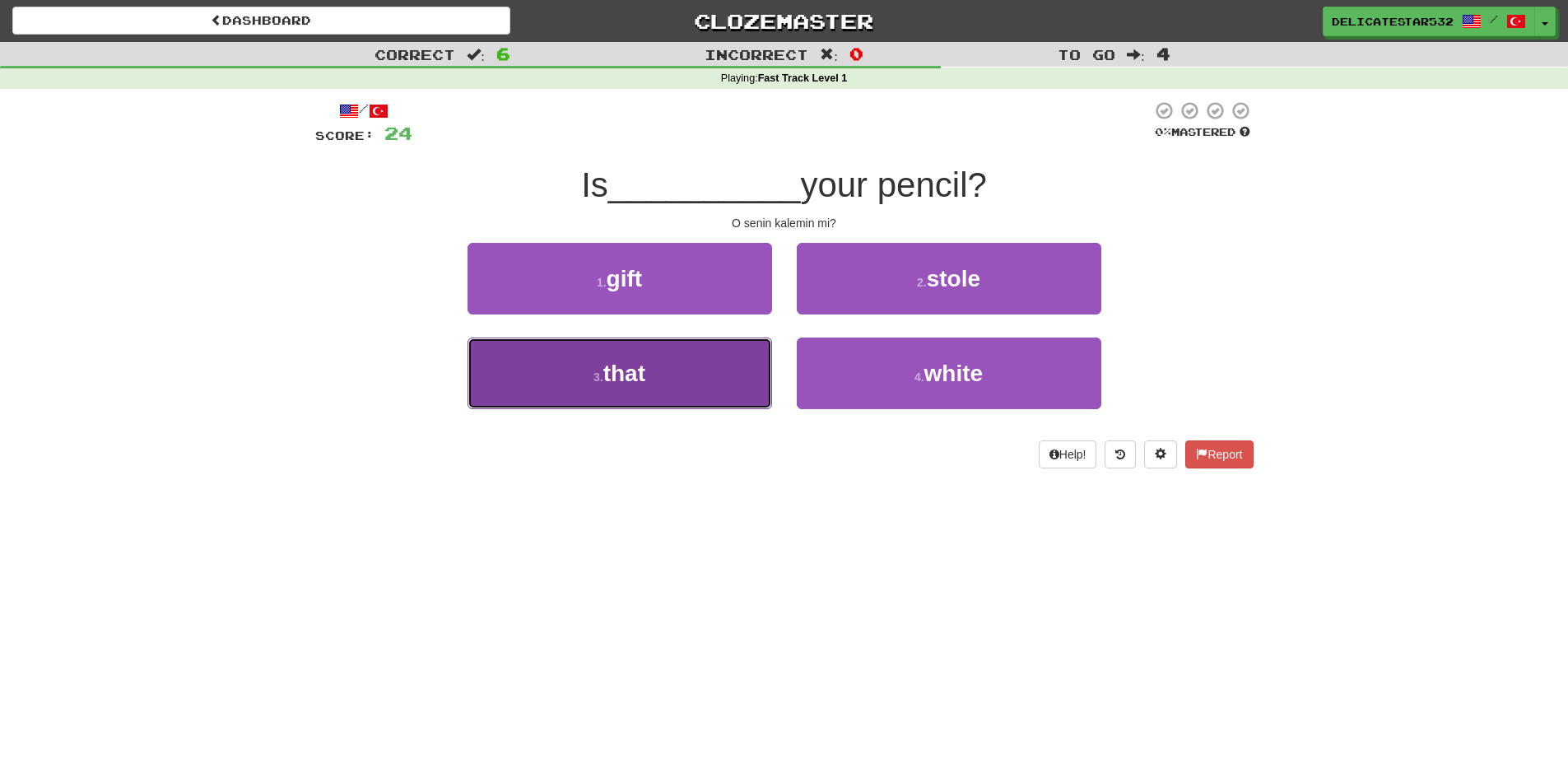
click at [703, 389] on button "3 . that" at bounding box center [619, 373] width 304 height 72
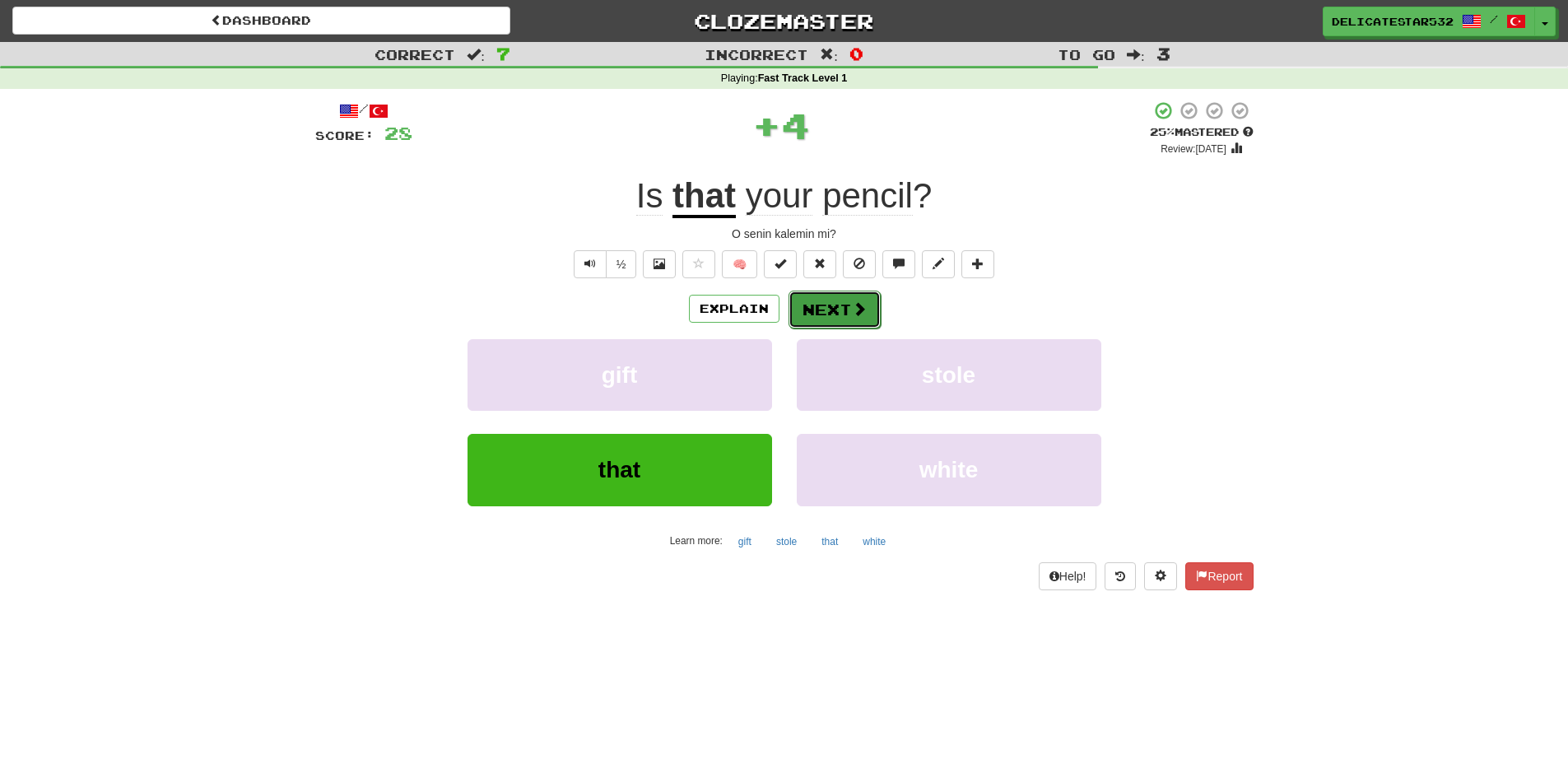
click at [826, 306] on button "Next" at bounding box center [834, 309] width 92 height 38
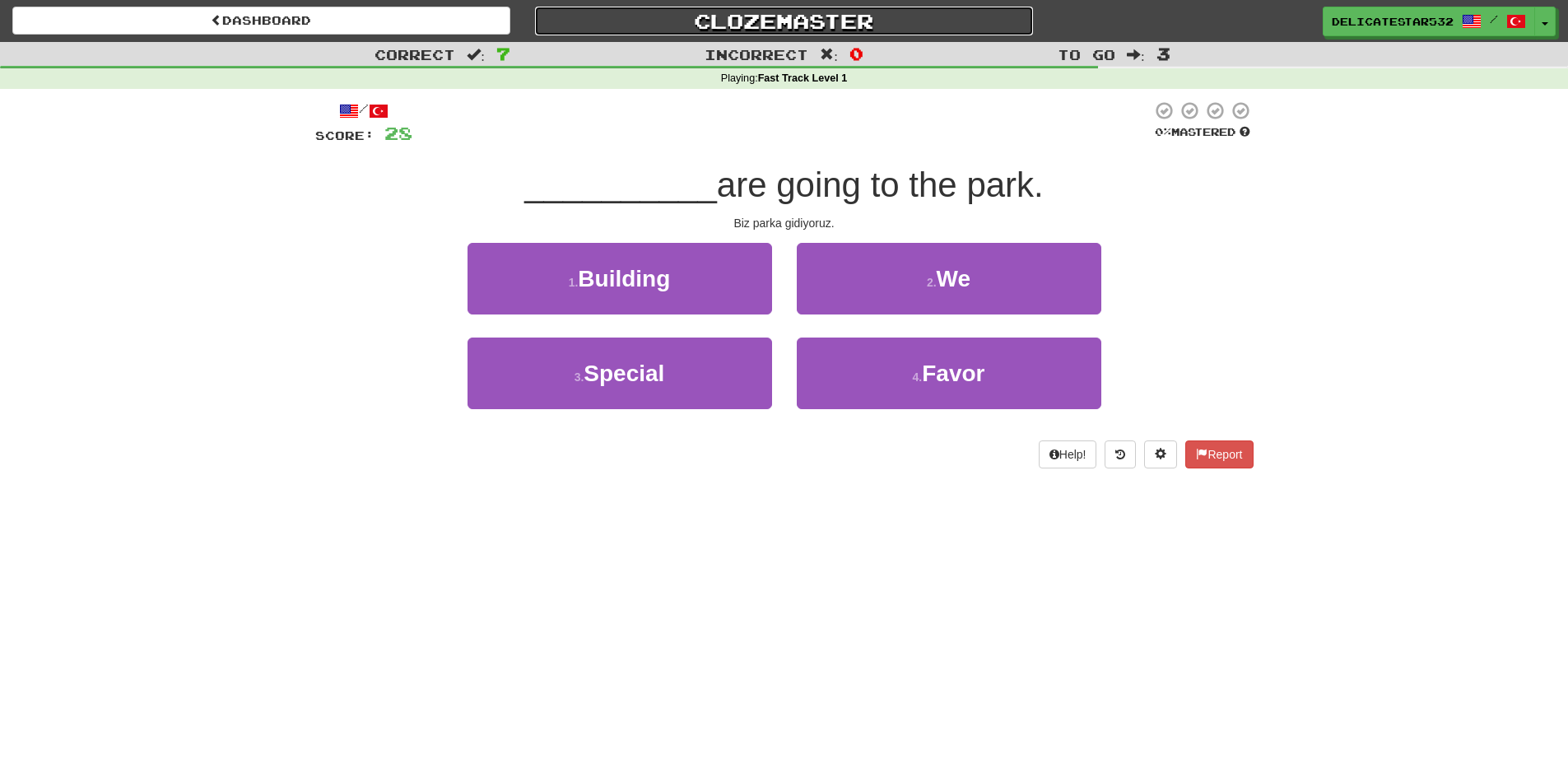
click at [732, 28] on link "Clozemaster" at bounding box center [783, 21] width 498 height 29
